Goal: Transaction & Acquisition: Book appointment/travel/reservation

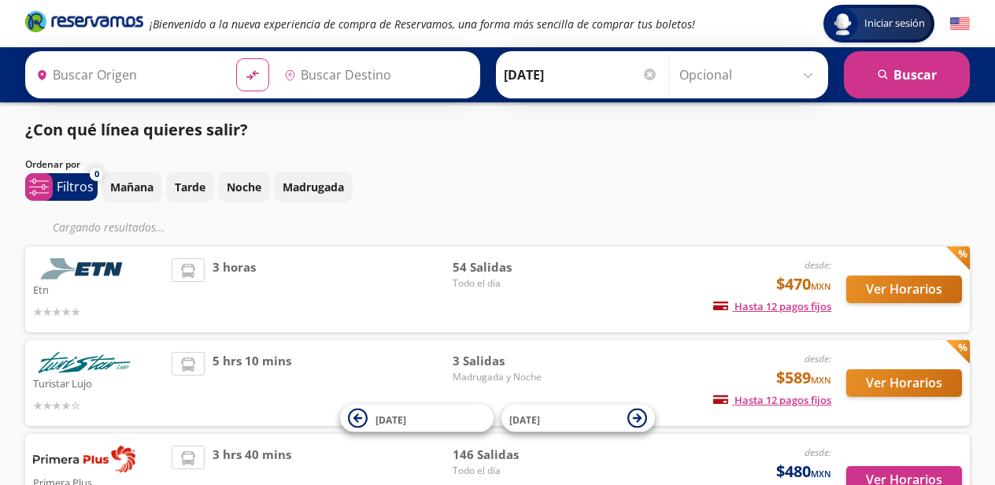
type input "Santiago de Querétaro, [GEOGRAPHIC_DATA]"
type input "[GEOGRAPHIC_DATA], [GEOGRAPHIC_DATA]"
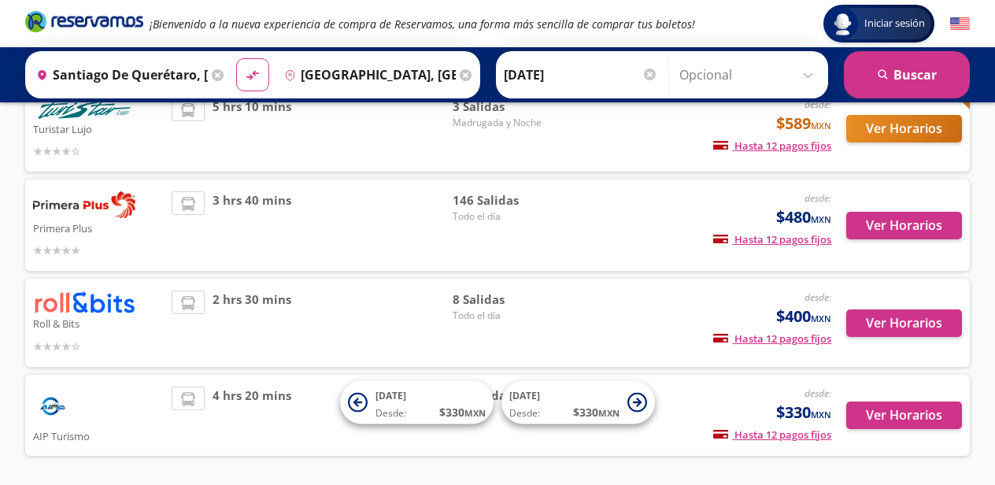
scroll to position [231, 0]
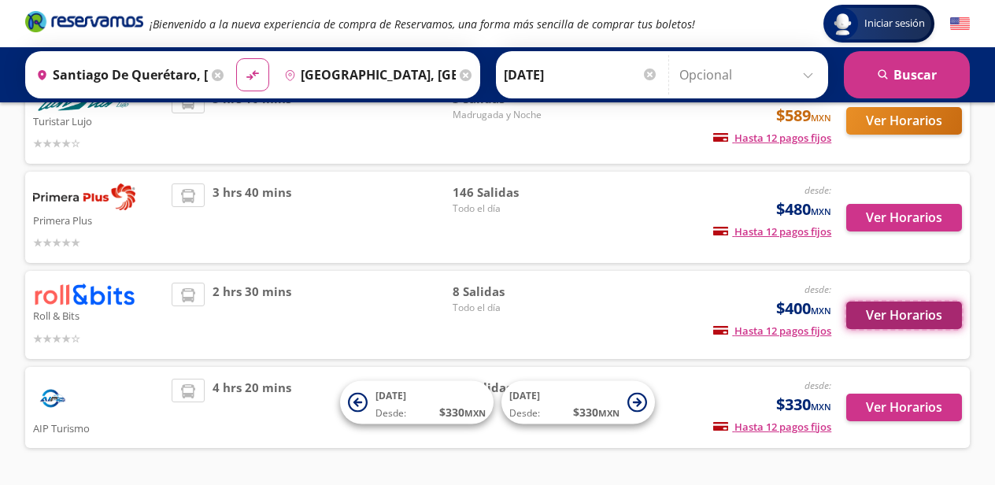
click at [900, 318] on button "Ver Horarios" at bounding box center [904, 315] width 116 height 28
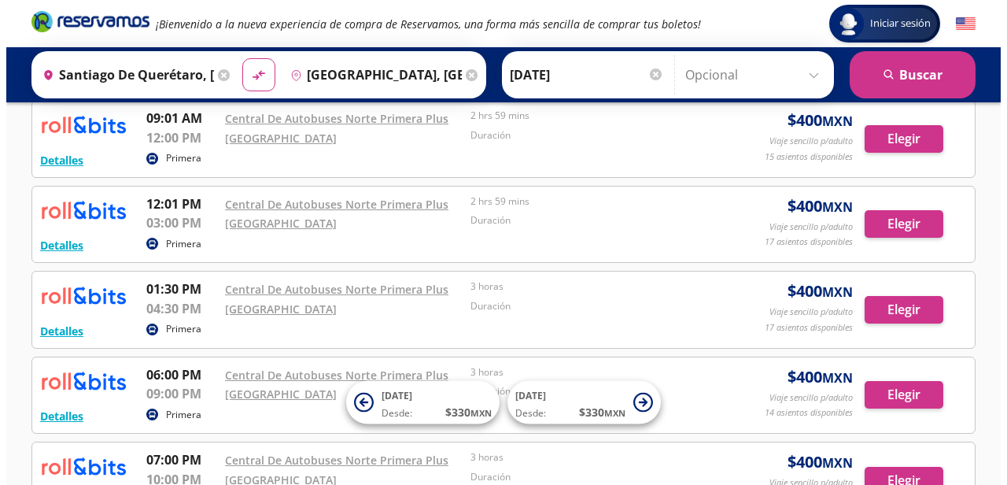
scroll to position [250, 0]
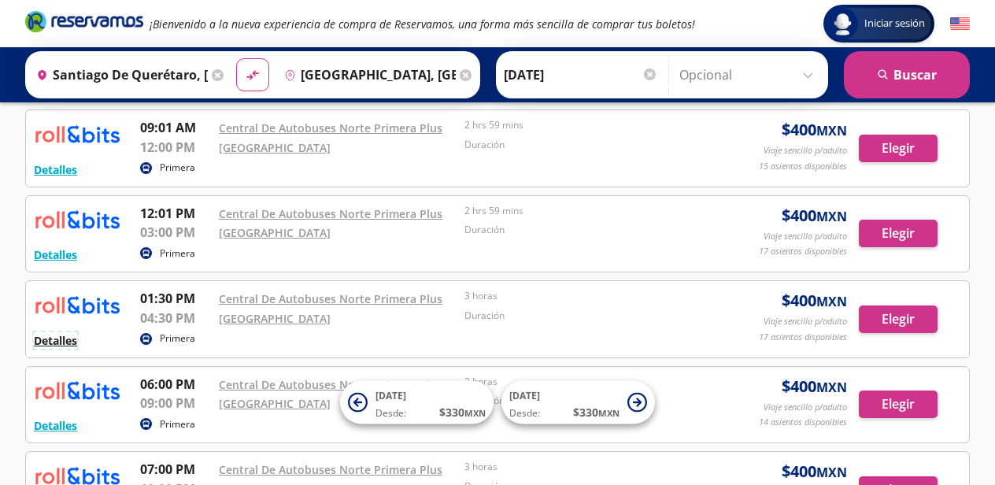
click at [62, 338] on button "Detalles" at bounding box center [55, 340] width 43 height 17
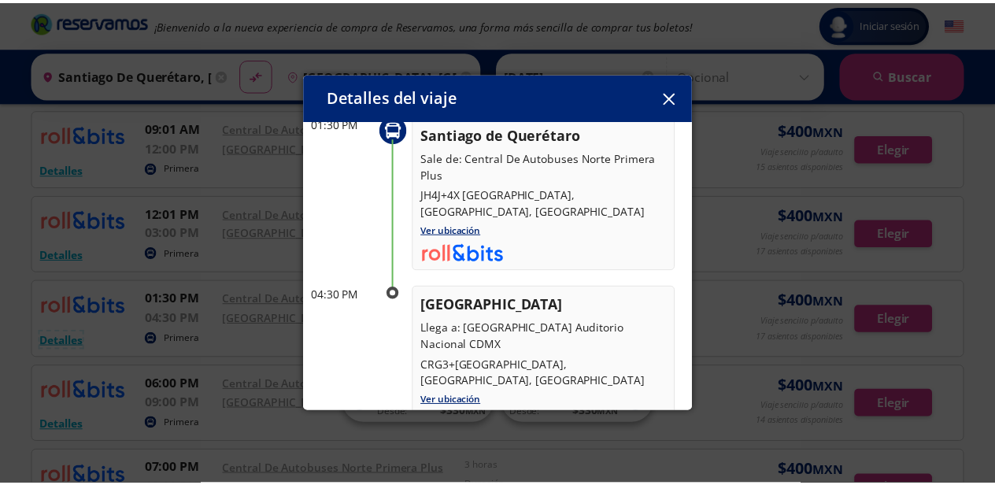
scroll to position [0, 0]
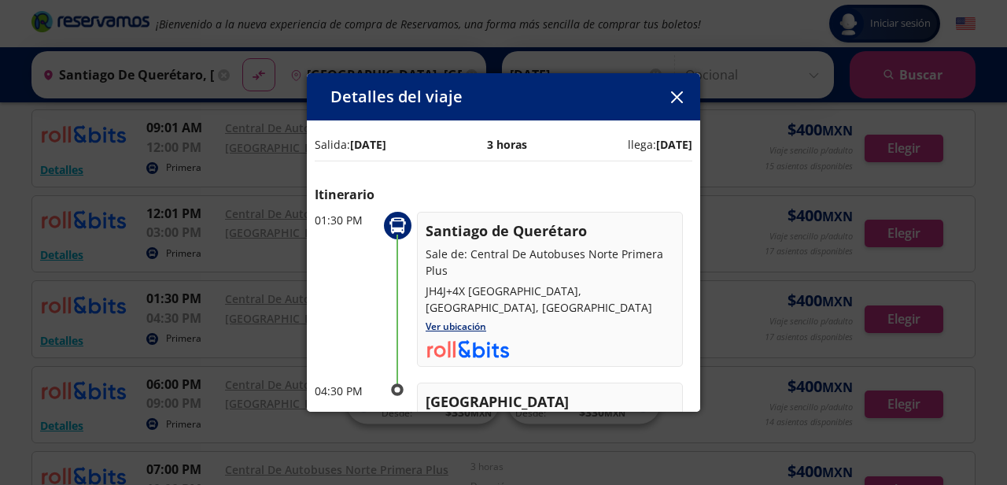
click at [675, 93] on icon "button" at bounding box center [677, 97] width 12 height 12
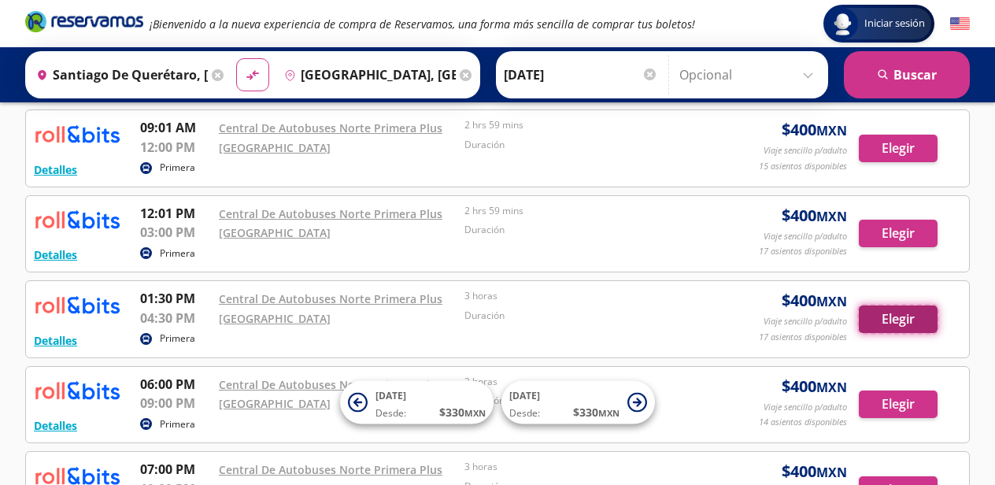
click at [909, 316] on button "Elegir" at bounding box center [898, 319] width 79 height 28
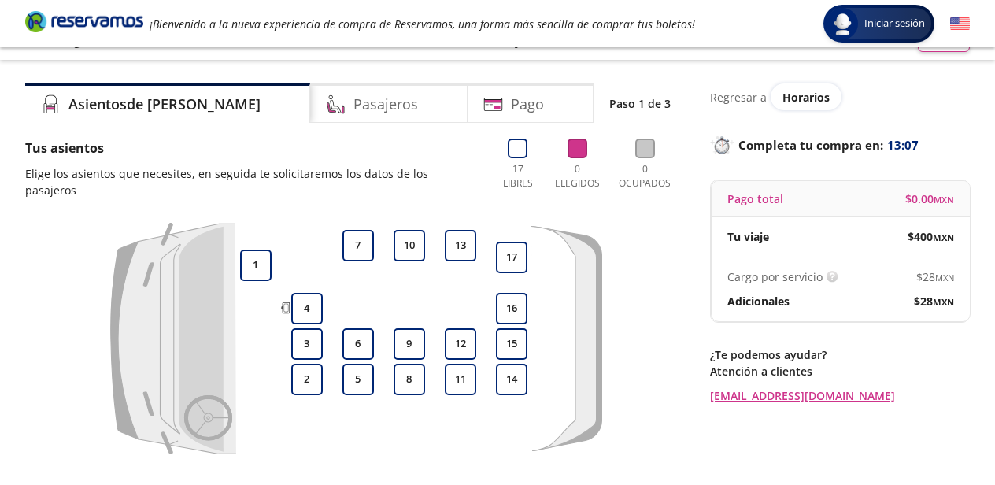
scroll to position [21, 0]
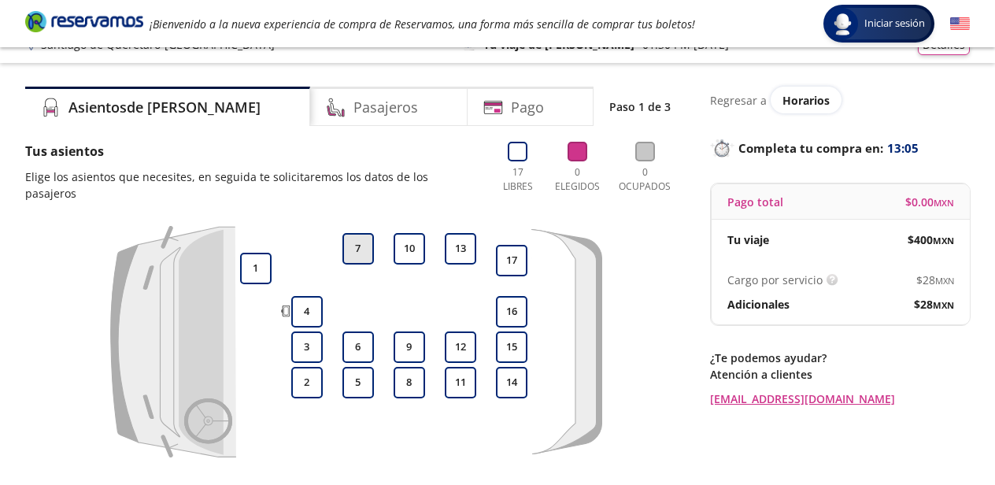
click at [363, 246] on button "7" at bounding box center [357, 248] width 31 height 31
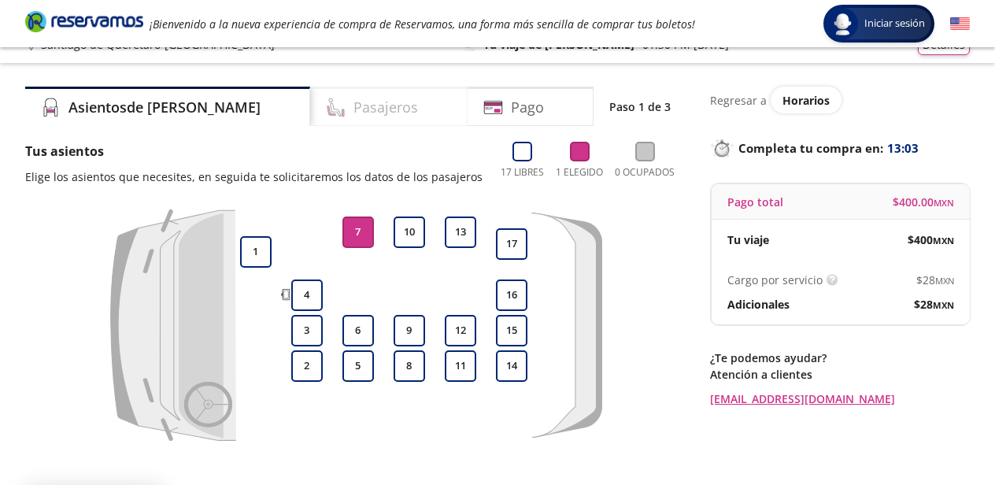
click at [353, 105] on h4 "Pasajeros" at bounding box center [385, 107] width 65 height 21
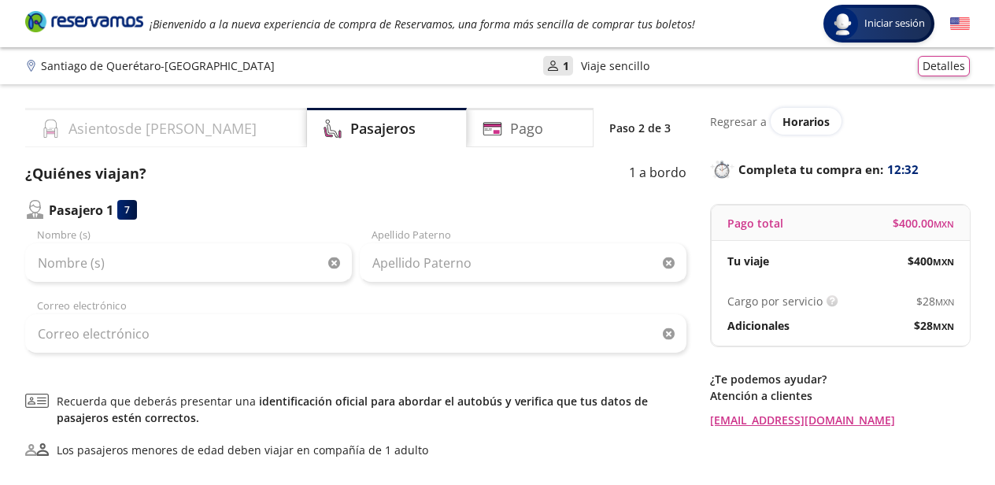
click at [75, 131] on h4 "Asientos de [PERSON_NAME]" at bounding box center [162, 128] width 188 height 21
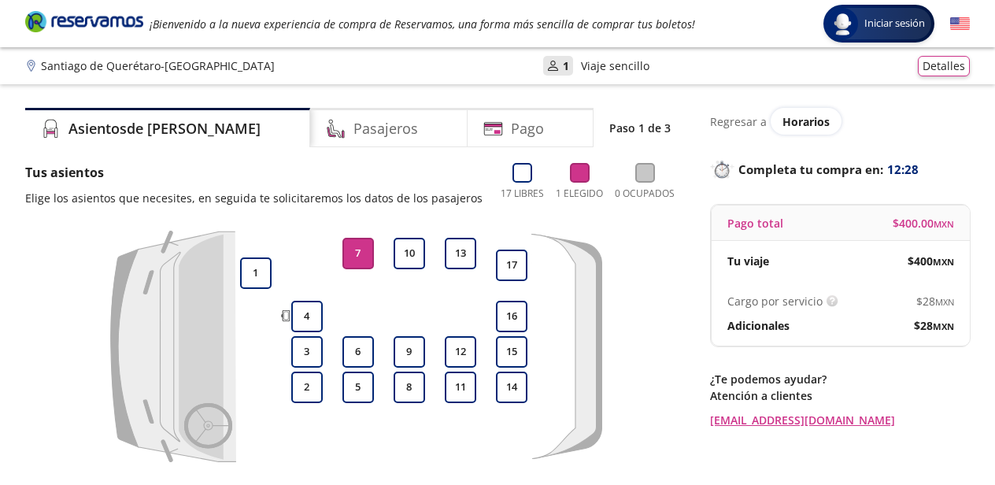
click at [349, 268] on button "7" at bounding box center [357, 253] width 31 height 31
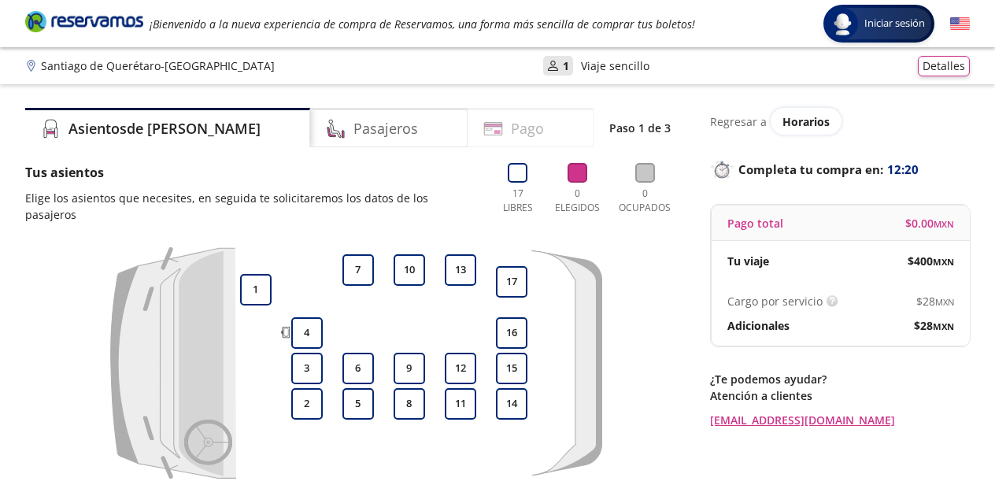
click at [511, 129] on h4 "Pago" at bounding box center [527, 128] width 33 height 21
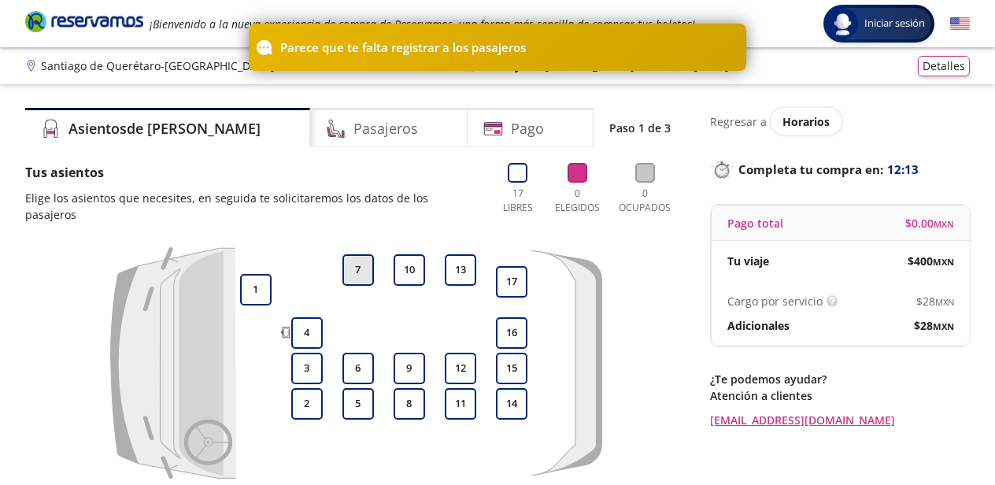
click at [359, 265] on button "7" at bounding box center [357, 269] width 31 height 31
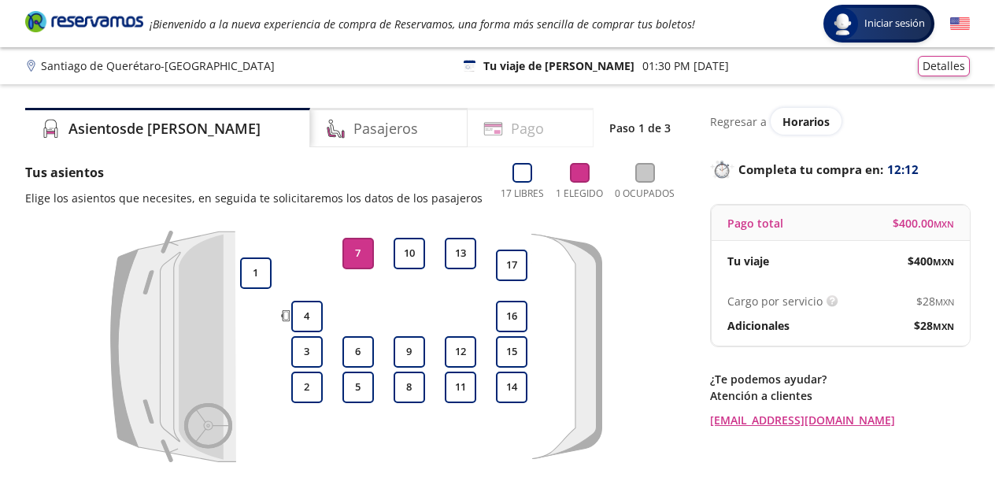
click at [511, 127] on h4 "Pago" at bounding box center [527, 128] width 33 height 21
click at [384, 127] on div "Pasajeros" at bounding box center [388, 127] width 157 height 39
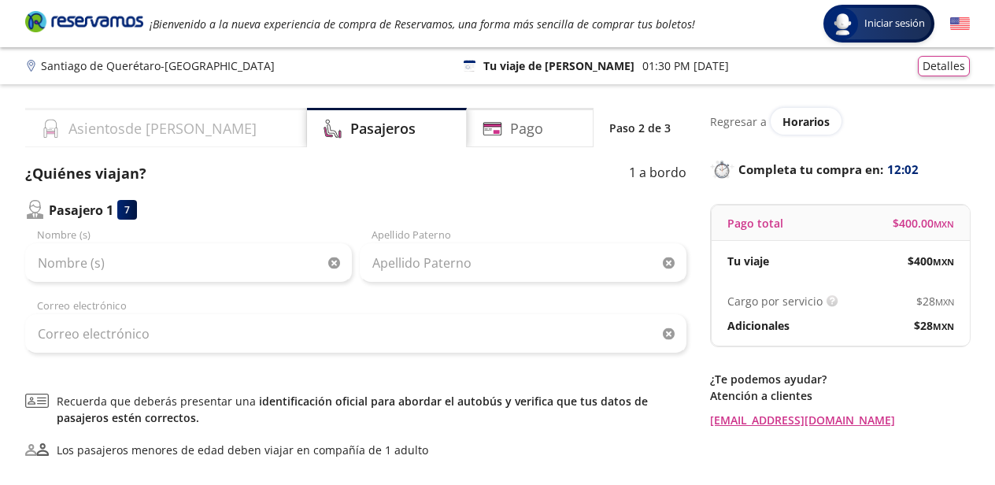
click at [166, 123] on h4 "Asientos de [PERSON_NAME]" at bounding box center [162, 128] width 188 height 21
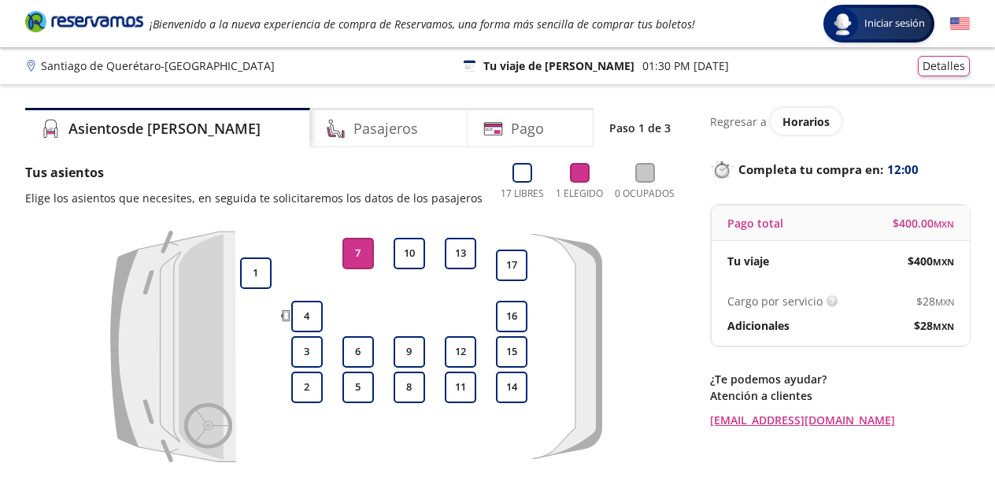
click at [364, 269] on button "7" at bounding box center [357, 253] width 31 height 31
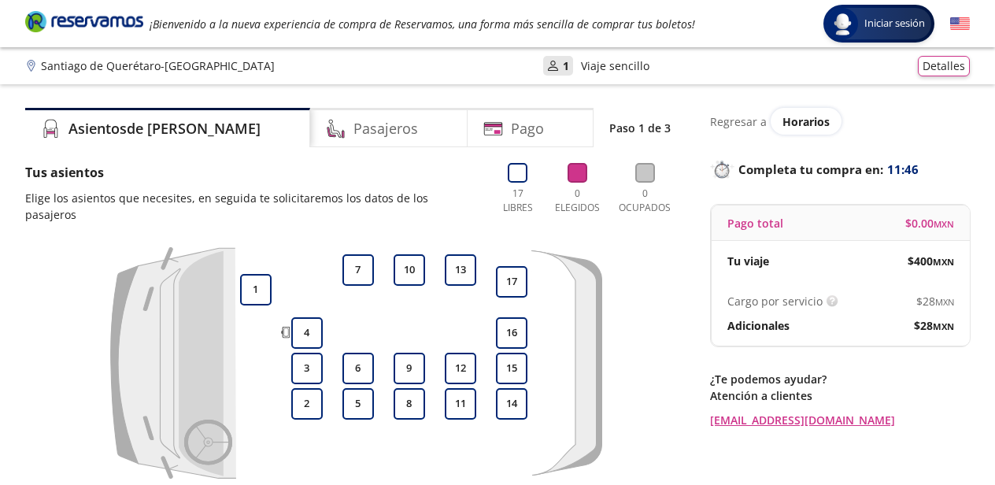
scroll to position [21, 0]
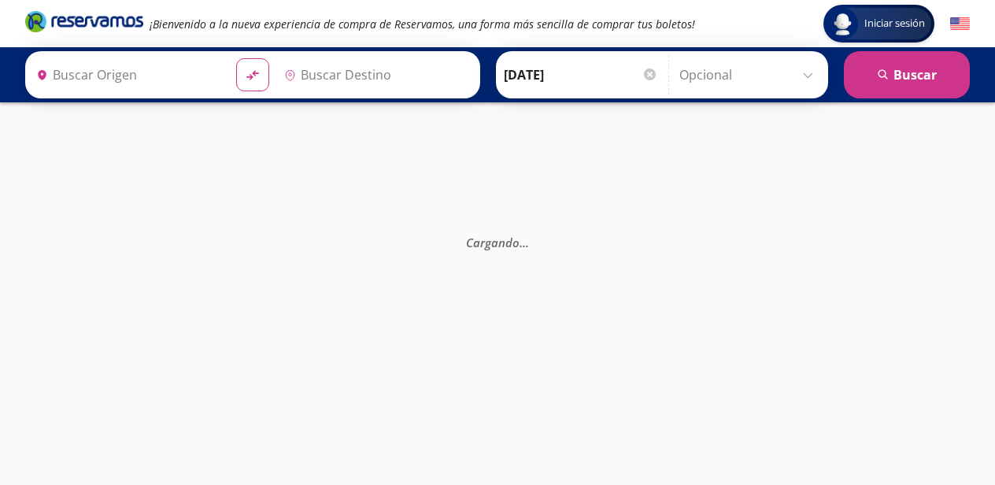
type input "[GEOGRAPHIC_DATA], [GEOGRAPHIC_DATA]"
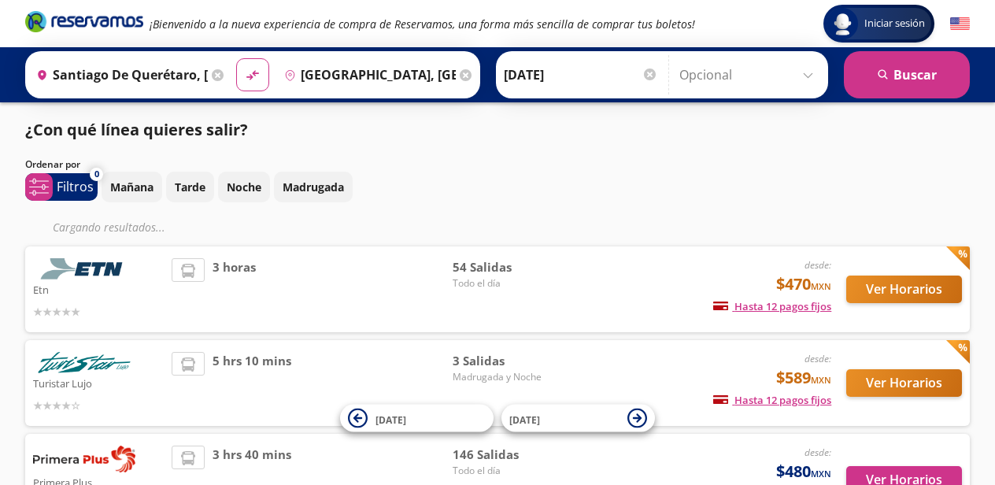
click at [255, 72] on icon "material-symbols:compare-arrows-rounded" at bounding box center [253, 75] width 16 height 17
type input "[GEOGRAPHIC_DATA], [GEOGRAPHIC_DATA]"
type input "Santiago de Querétaro, [GEOGRAPHIC_DATA]"
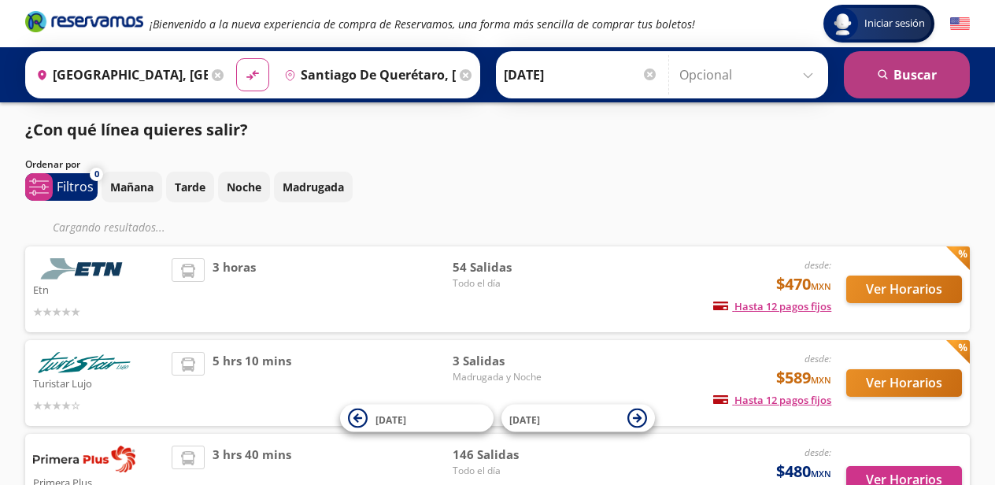
click at [893, 83] on button "search [GEOGRAPHIC_DATA]" at bounding box center [907, 74] width 126 height 47
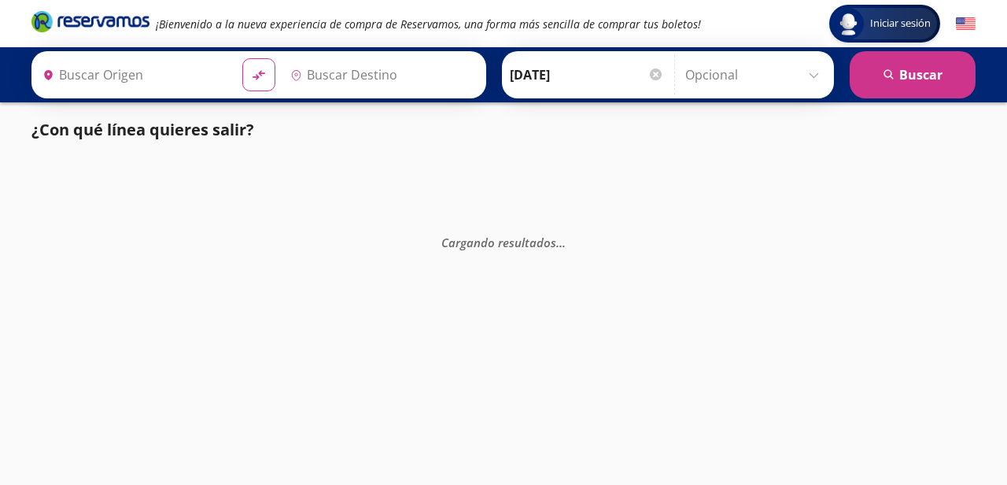
type input "[GEOGRAPHIC_DATA], [GEOGRAPHIC_DATA]"
type input "Santiago de Querétaro, [GEOGRAPHIC_DATA]"
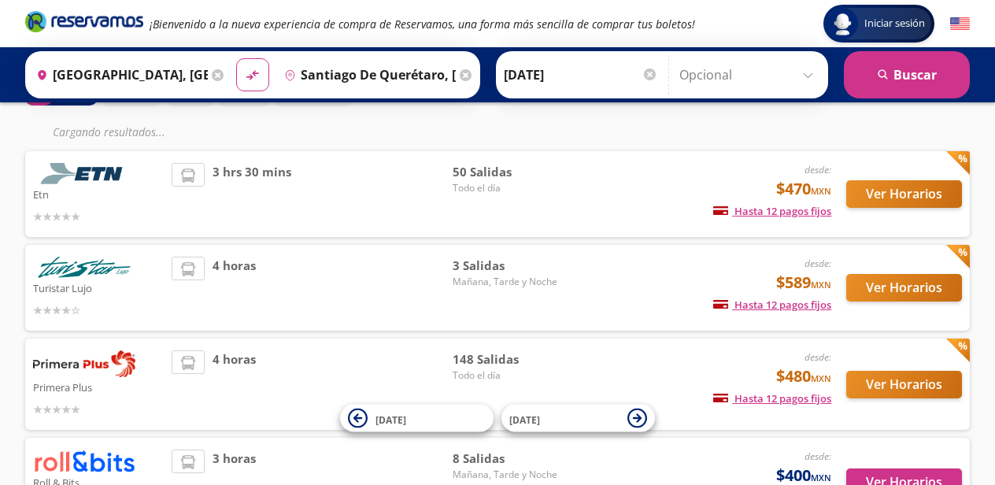
scroll to position [227, 0]
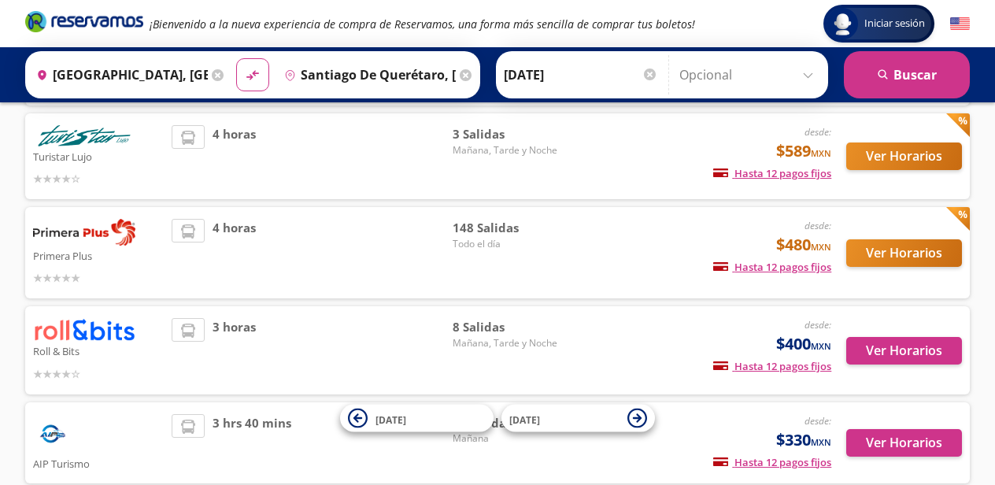
click at [57, 328] on img at bounding box center [84, 329] width 102 height 23
click at [904, 346] on button "Ver Horarios" at bounding box center [904, 351] width 116 height 28
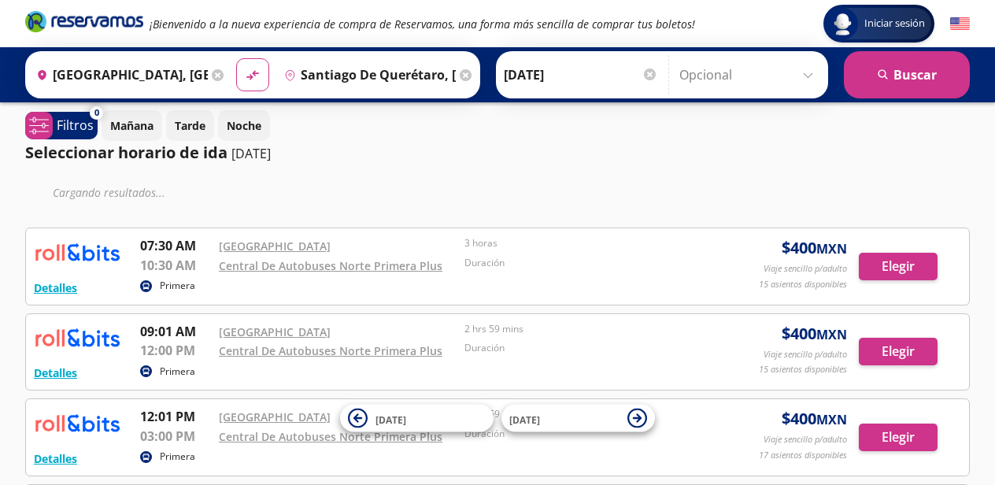
scroll to position [1, 0]
